Goal: Use online tool/utility

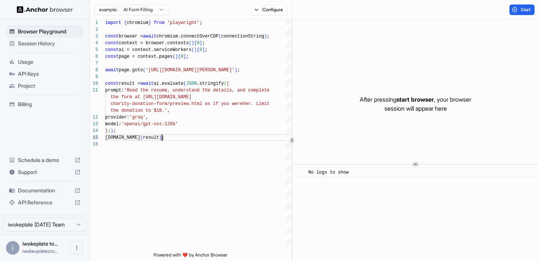
scroll to position [47, 0]
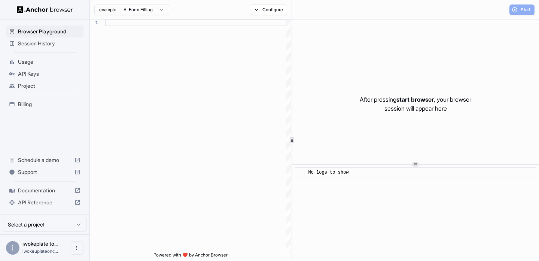
type textarea "**********"
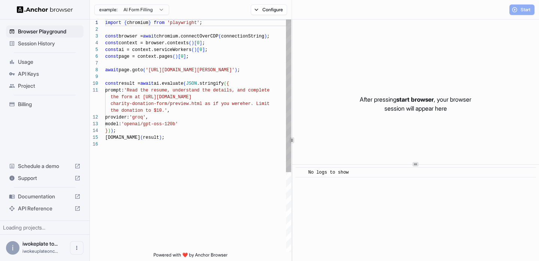
scroll to position [67, 0]
